Goal: Use online tool/utility: Utilize a website feature to perform a specific function

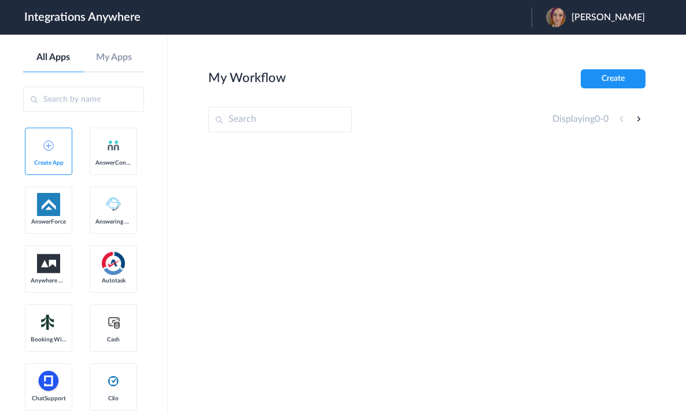
click at [90, 175] on link "AnswerConnect" at bounding box center [113, 151] width 47 height 47
click at [118, 57] on link "My Apps" at bounding box center [114, 57] width 61 height 11
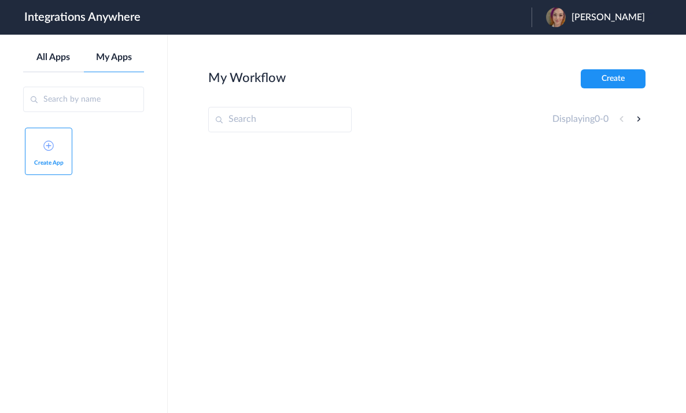
click at [50, 54] on link "All Apps" at bounding box center [53, 57] width 61 height 11
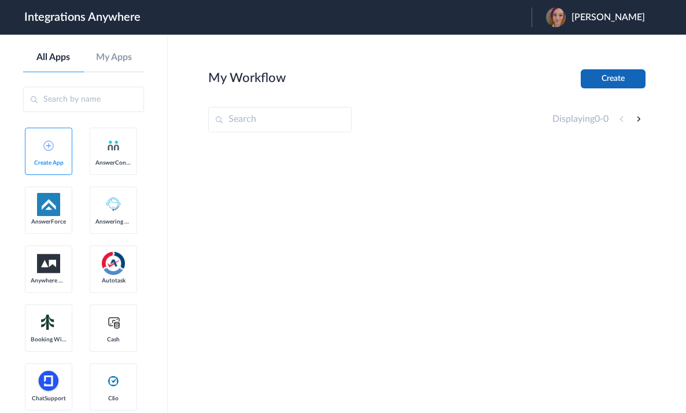
click at [603, 75] on button "Create" at bounding box center [613, 78] width 65 height 19
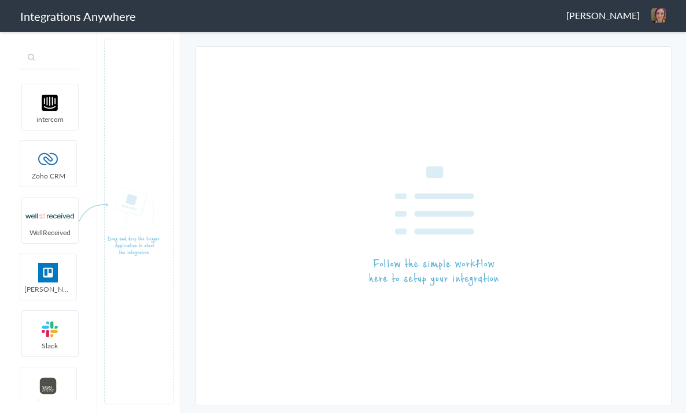
click at [63, 62] on input "text" at bounding box center [48, 58] width 59 height 22
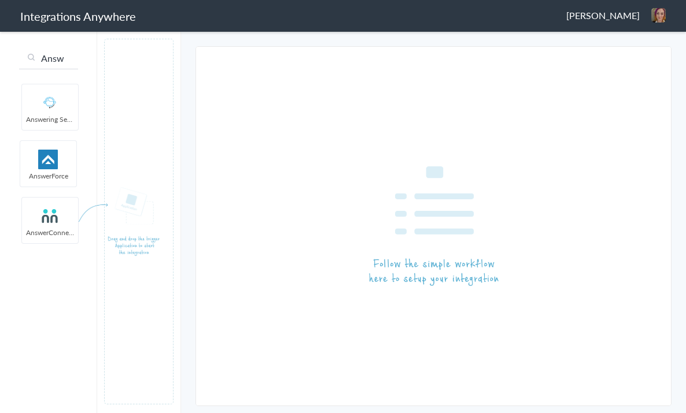
type input "Answ"
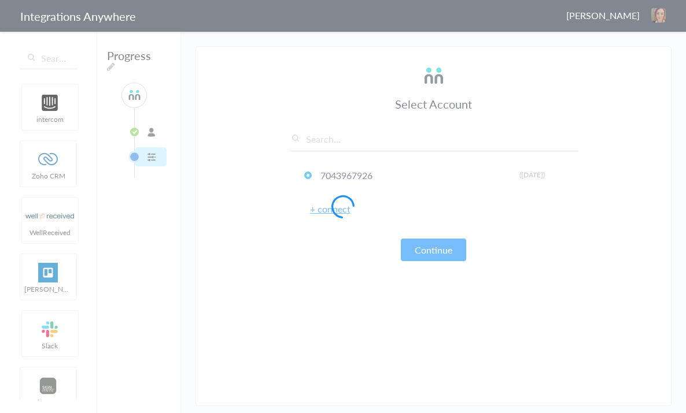
drag, startPoint x: 47, startPoint y: 217, endPoint x: 126, endPoint y: 0, distance: 230.7
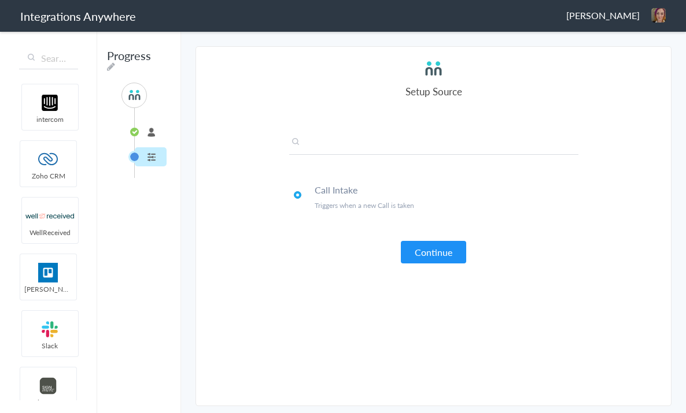
click at [316, 144] on input "text" at bounding box center [433, 145] width 289 height 19
paste input "9802432146"
type input "9802432146"
